Goal: Transaction & Acquisition: Purchase product/service

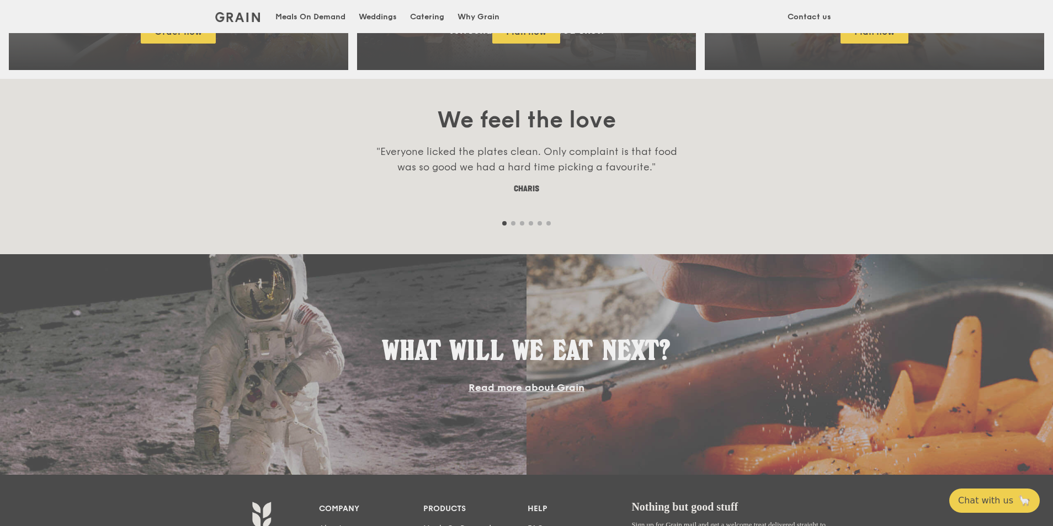
scroll to position [883, 0]
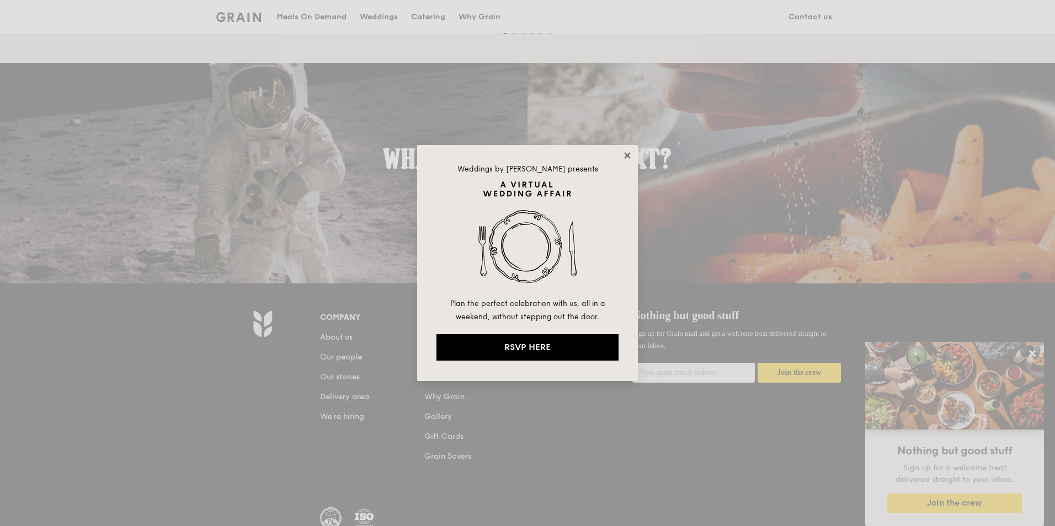
click at [627, 156] on icon at bounding box center [627, 155] width 6 height 6
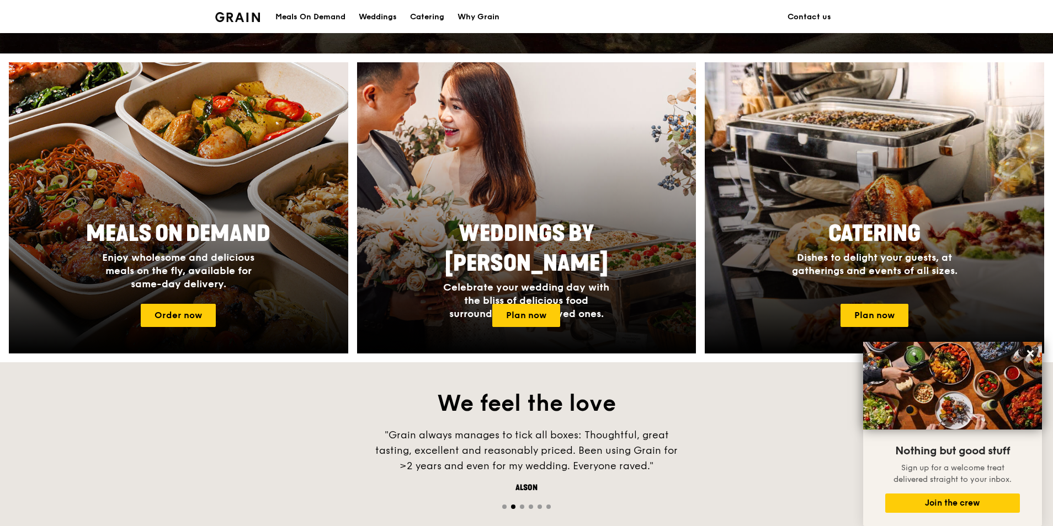
scroll to position [552, 0]
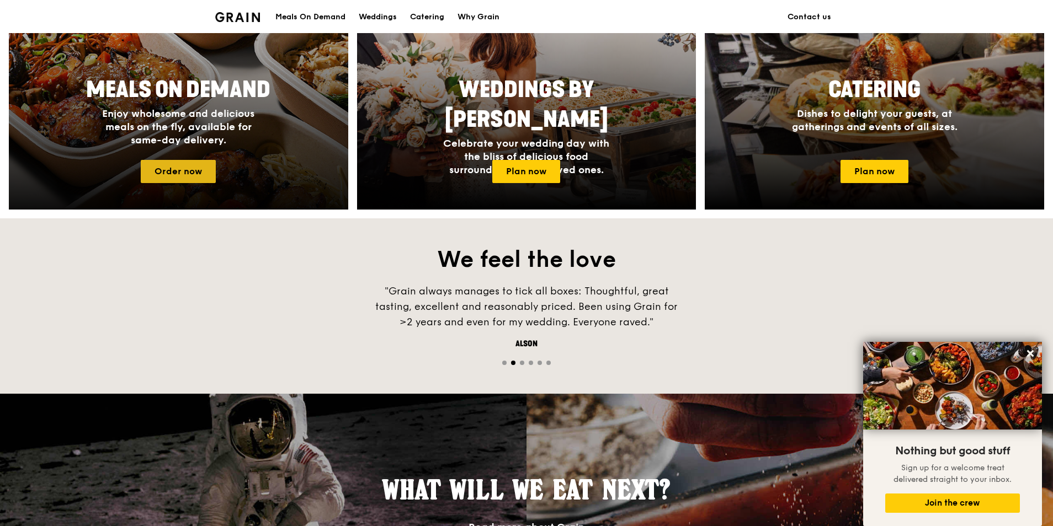
click at [185, 167] on link "Order now" at bounding box center [178, 171] width 75 height 23
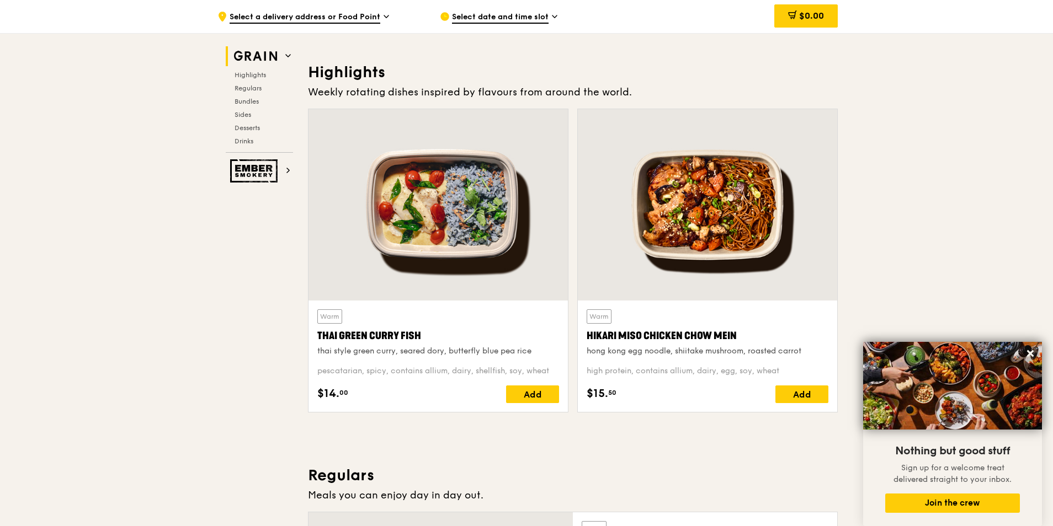
scroll to position [331, 0]
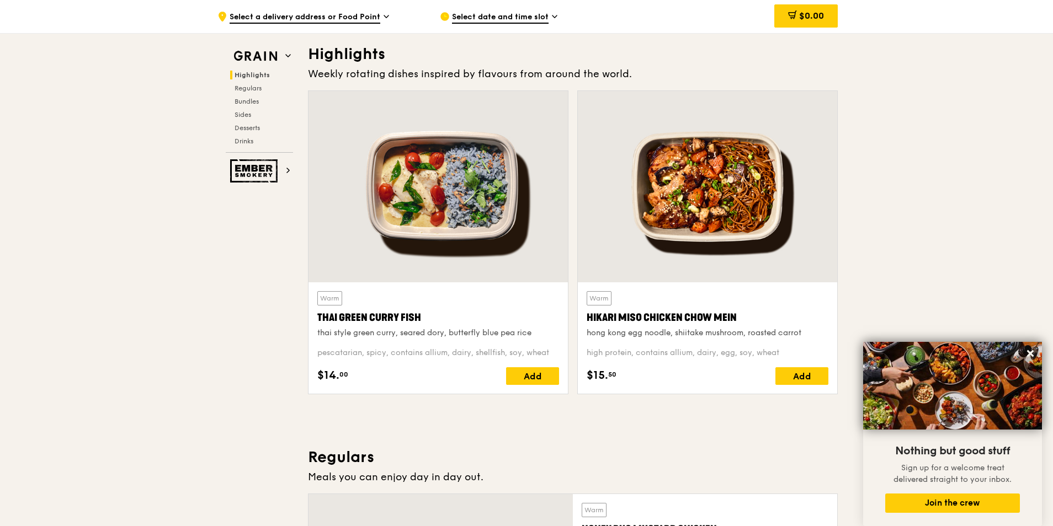
click at [666, 319] on div "Hikari Miso Chicken Chow Mein" at bounding box center [708, 317] width 242 height 15
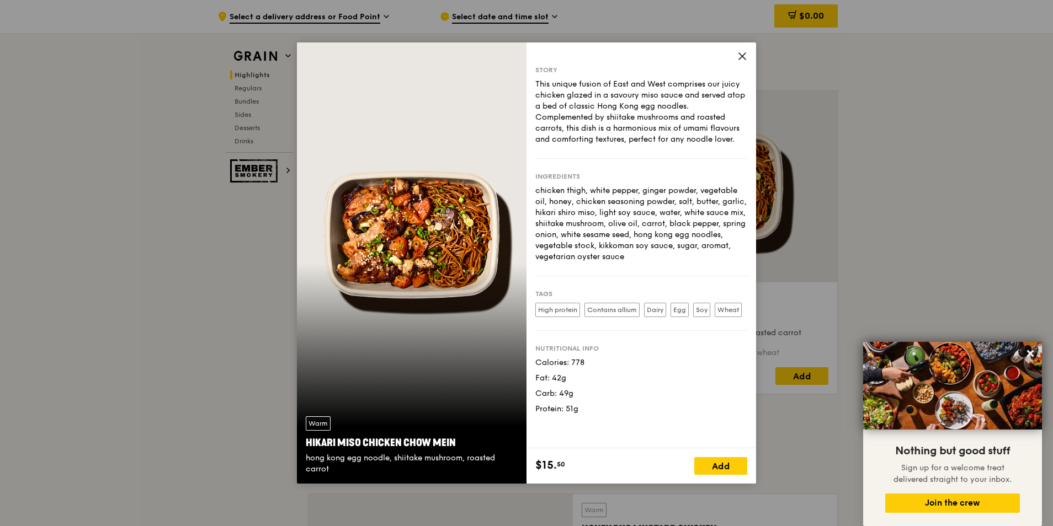
click at [746, 51] on icon at bounding box center [742, 56] width 10 height 10
